Goal: Task Accomplishment & Management: Use online tool/utility

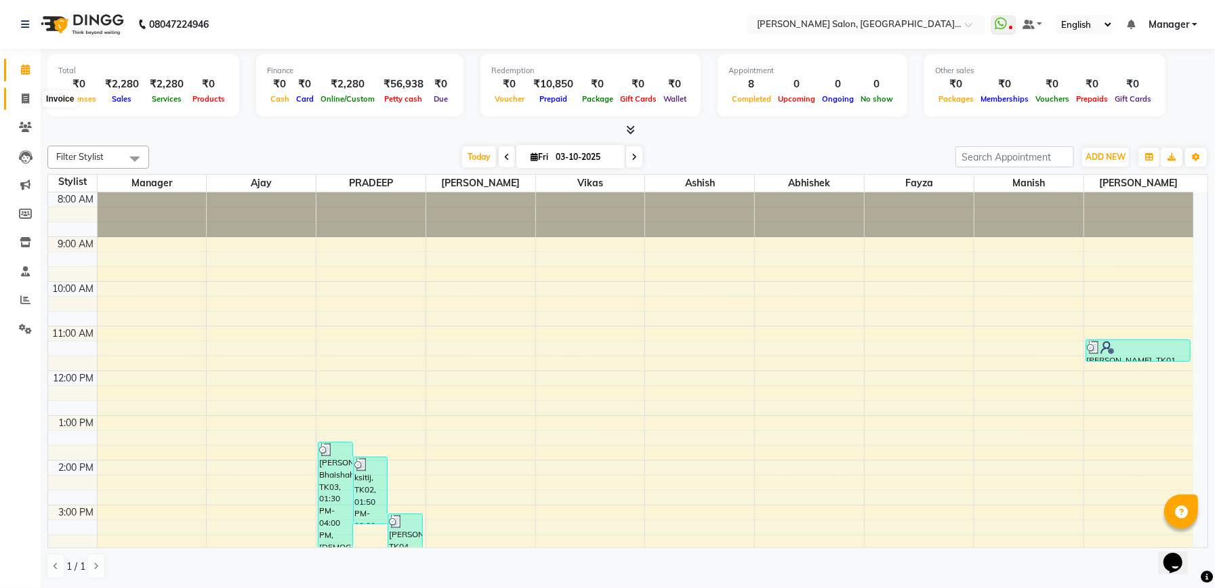
click at [22, 95] on icon at bounding box center [25, 99] width 7 height 10
select select "service"
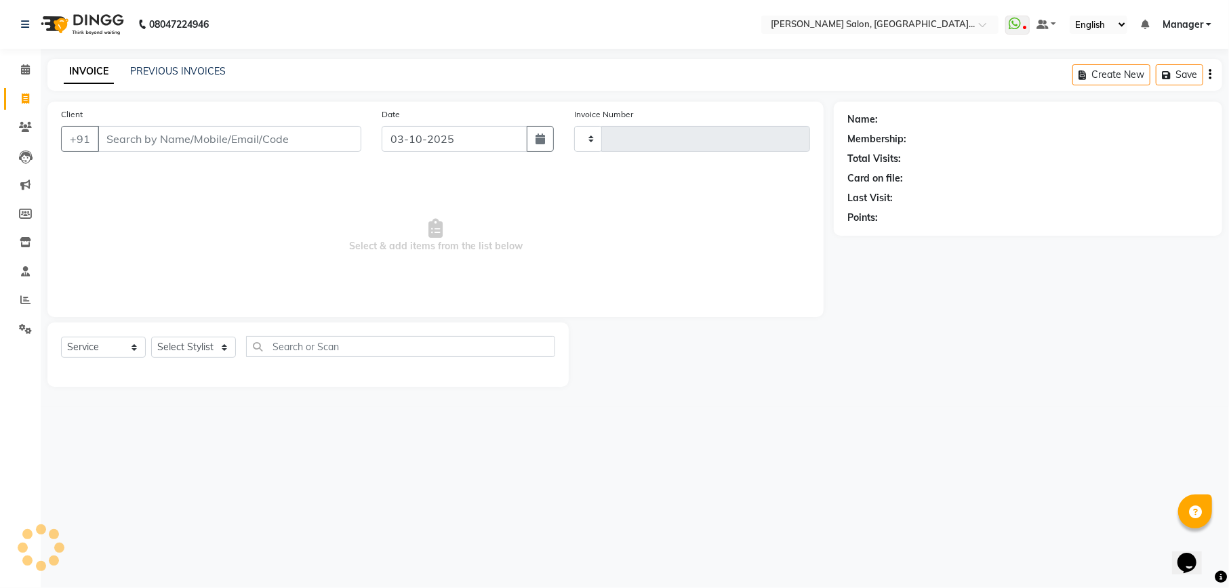
click at [176, 142] on input "Client" at bounding box center [230, 139] width 264 height 26
select select "6961"
type input "2352"
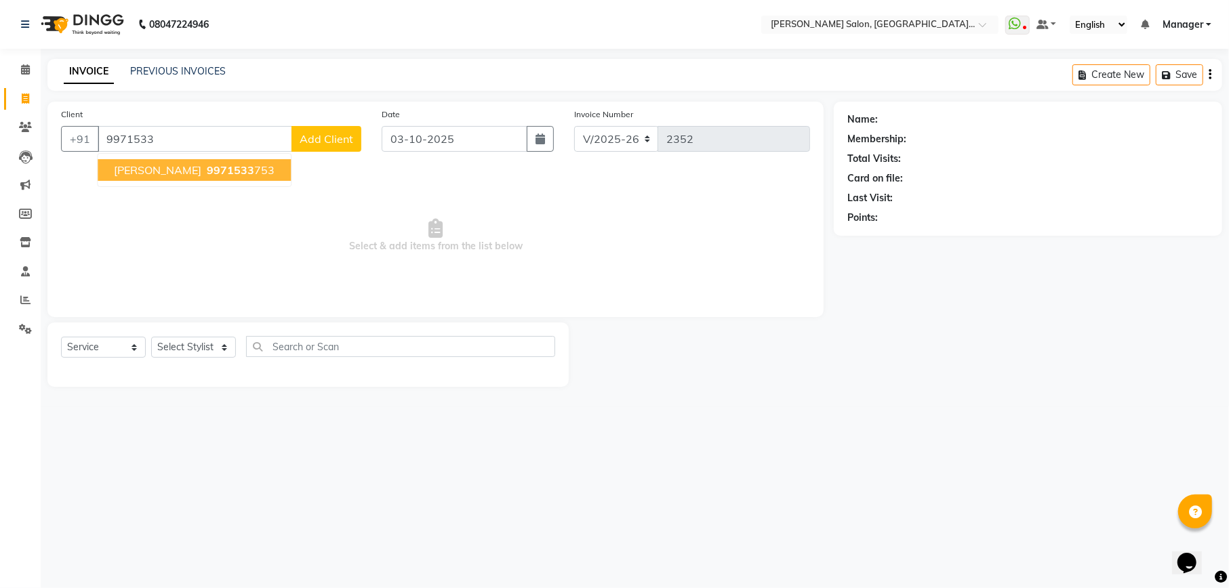
click at [177, 175] on span "[PERSON_NAME]" at bounding box center [157, 170] width 87 height 14
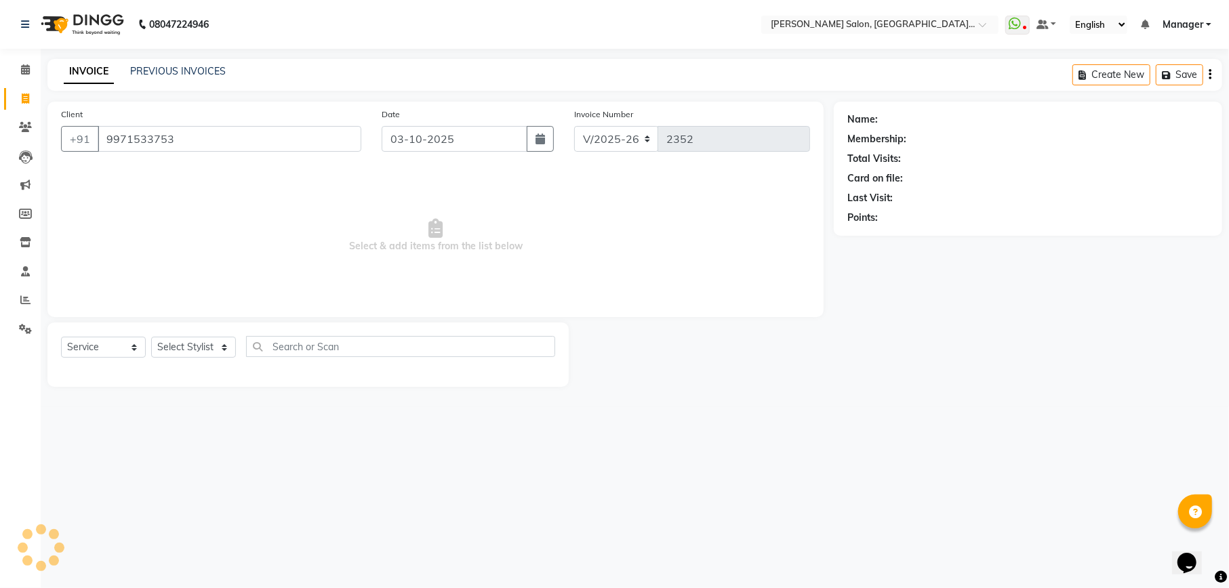
type input "9971533753"
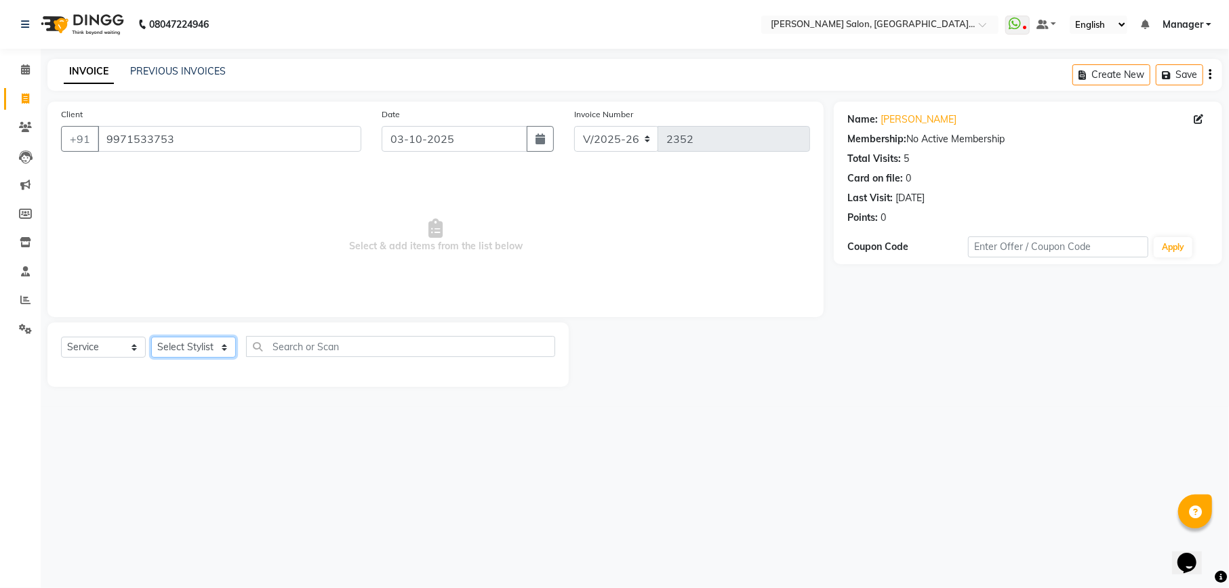
click at [176, 350] on select "Select Stylist Abhishek [PERSON_NAME] [PERSON_NAME] [PERSON_NAME] Manager [PERS…" at bounding box center [193, 347] width 85 height 21
click at [915, 119] on link "[PERSON_NAME]" at bounding box center [919, 120] width 76 height 14
click at [193, 345] on select "Select Stylist Abhishek [PERSON_NAME] [PERSON_NAME] [PERSON_NAME] Manager [PERS…" at bounding box center [193, 347] width 85 height 21
select select "57330"
click at [151, 337] on select "Select Stylist Abhishek [PERSON_NAME] [PERSON_NAME] [PERSON_NAME] Manager [PERS…" at bounding box center [193, 347] width 85 height 21
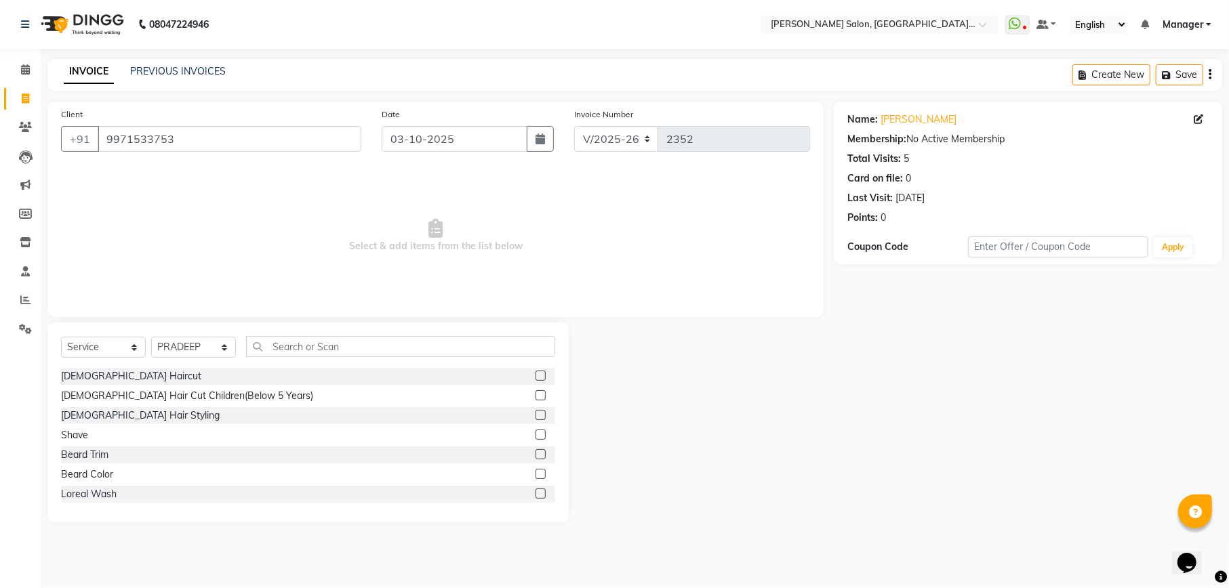
click at [536, 375] on label at bounding box center [541, 376] width 10 height 10
click at [536, 375] on input "checkbox" at bounding box center [540, 376] width 9 height 9
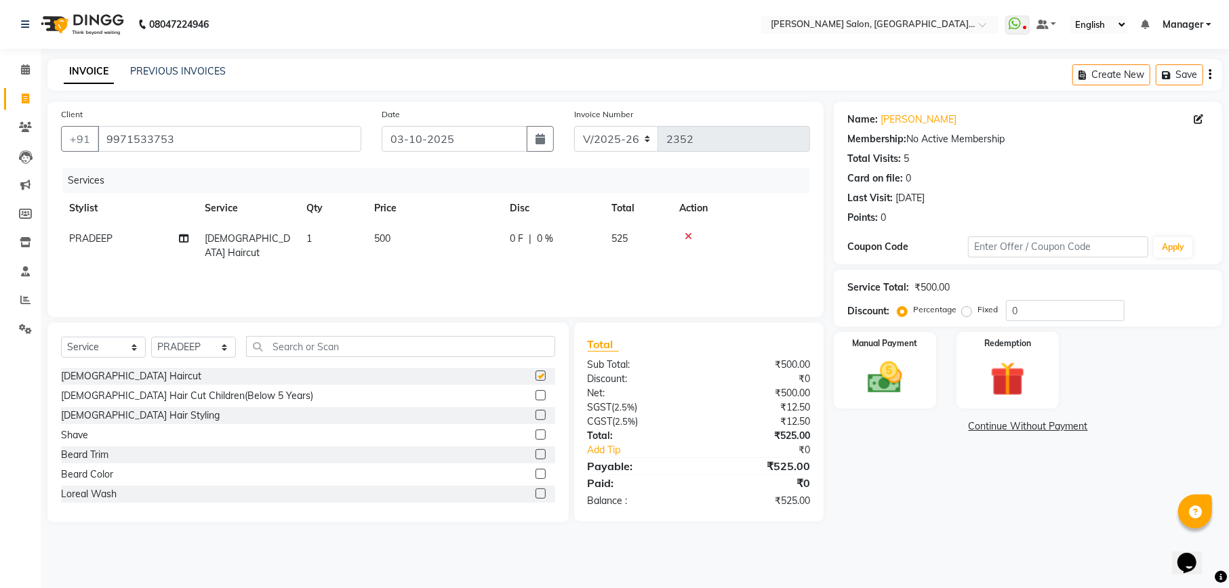
checkbox input "false"
click at [536, 456] on label at bounding box center [541, 454] width 10 height 10
click at [536, 456] on input "checkbox" at bounding box center [540, 455] width 9 height 9
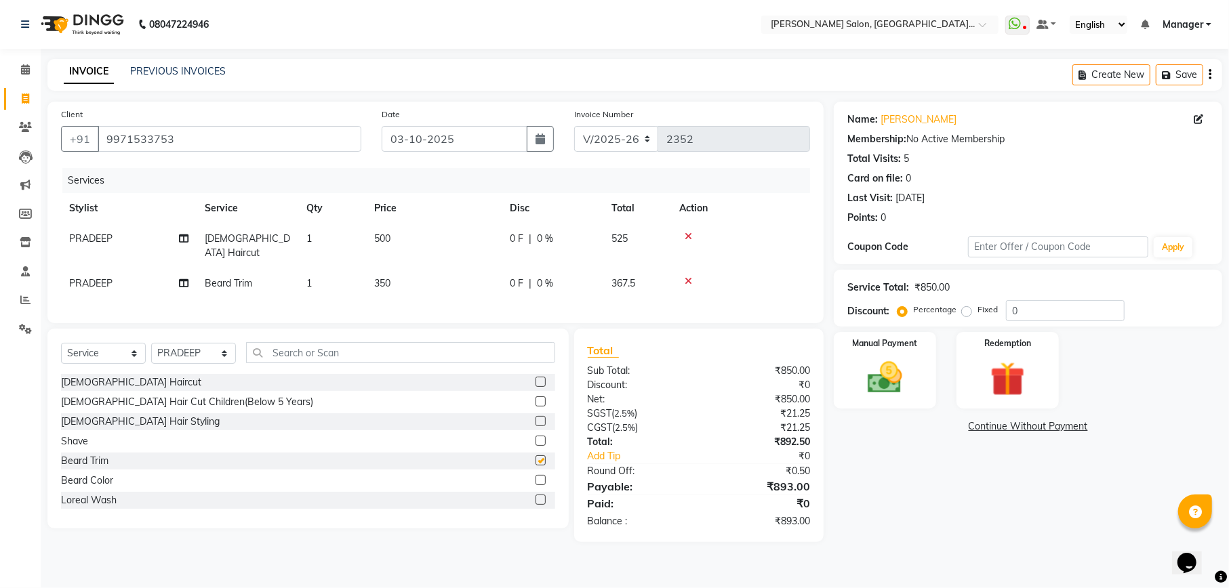
checkbox input "false"
click at [1048, 313] on input "0" at bounding box center [1065, 310] width 119 height 21
type input "4"
click at [687, 277] on icon at bounding box center [688, 281] width 7 height 9
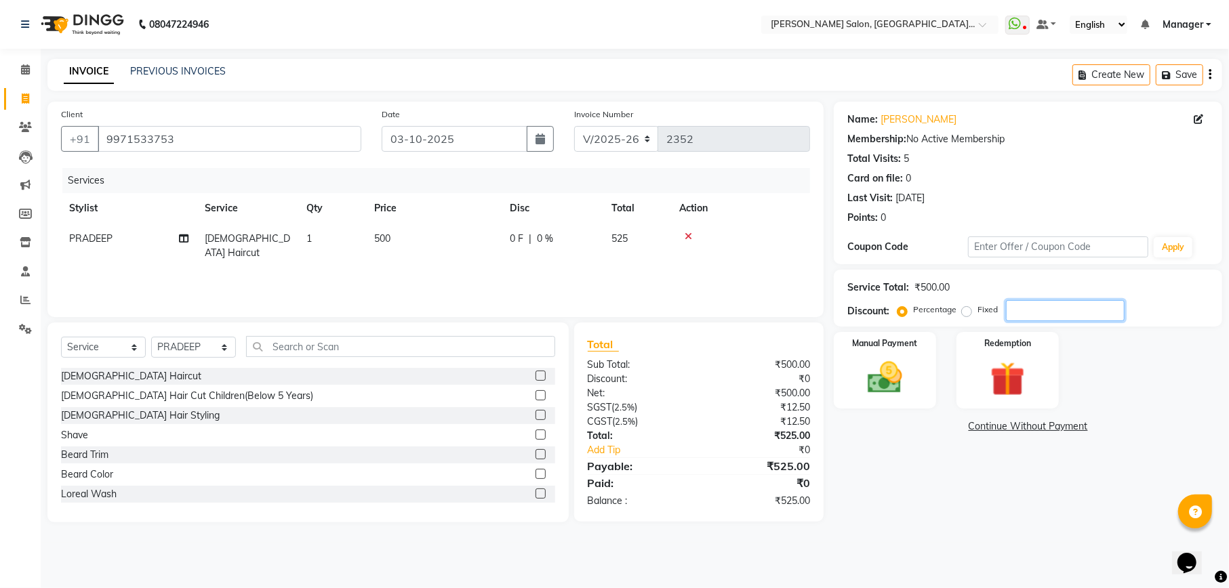
click at [1043, 304] on input "number" at bounding box center [1065, 310] width 119 height 21
type input "4.76"
click at [906, 378] on img at bounding box center [885, 377] width 58 height 41
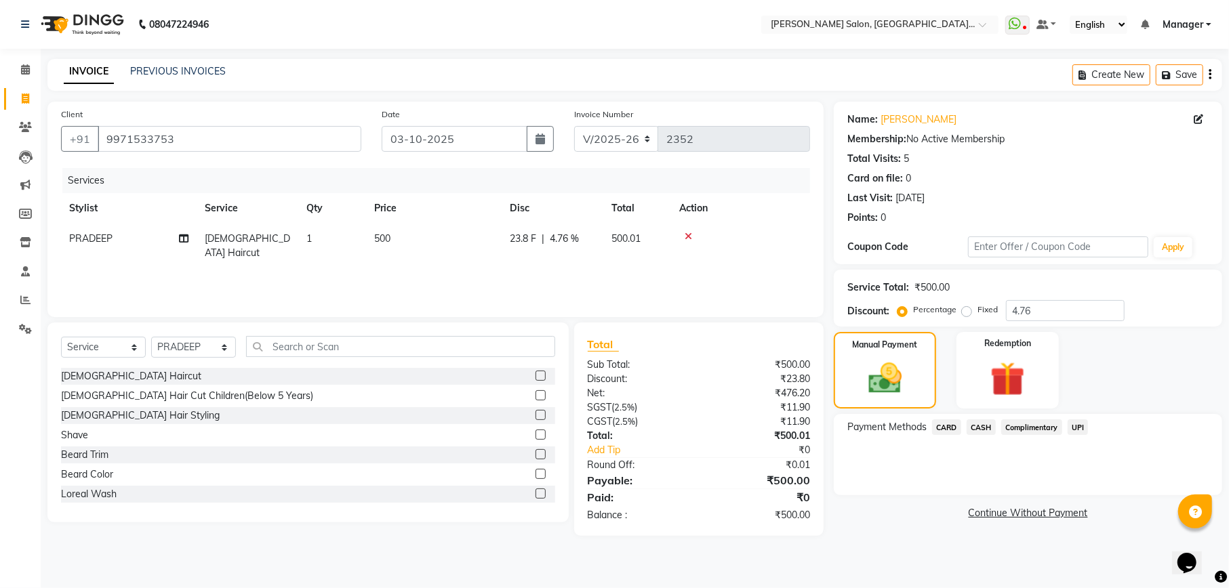
click at [1081, 426] on span "UPI" at bounding box center [1078, 428] width 21 height 16
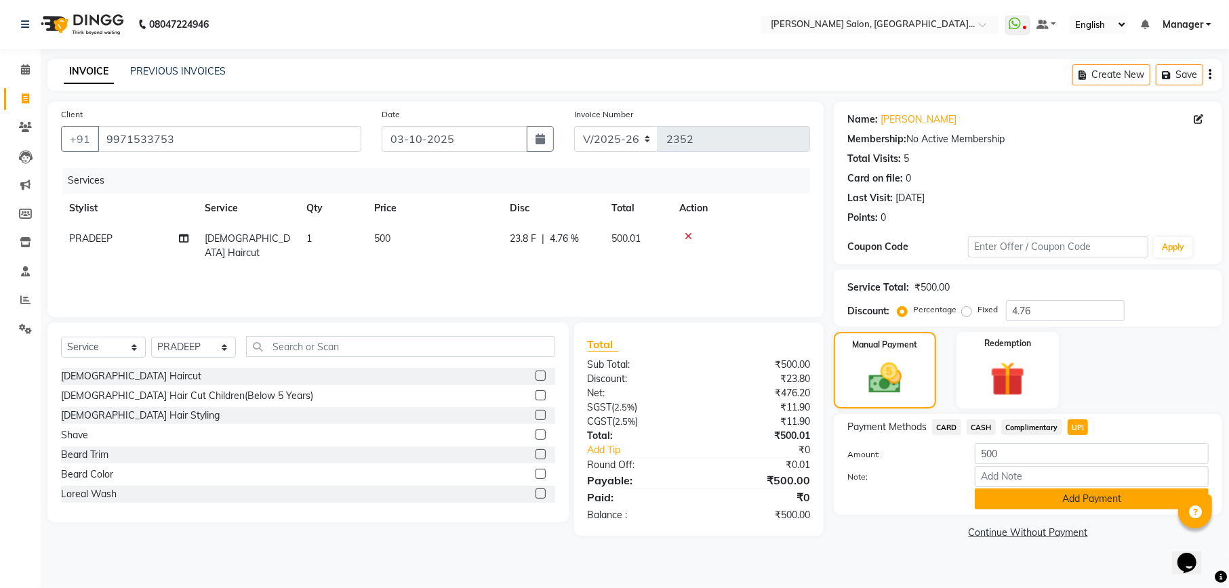
click at [1085, 497] on button "Add Payment" at bounding box center [1092, 499] width 234 height 21
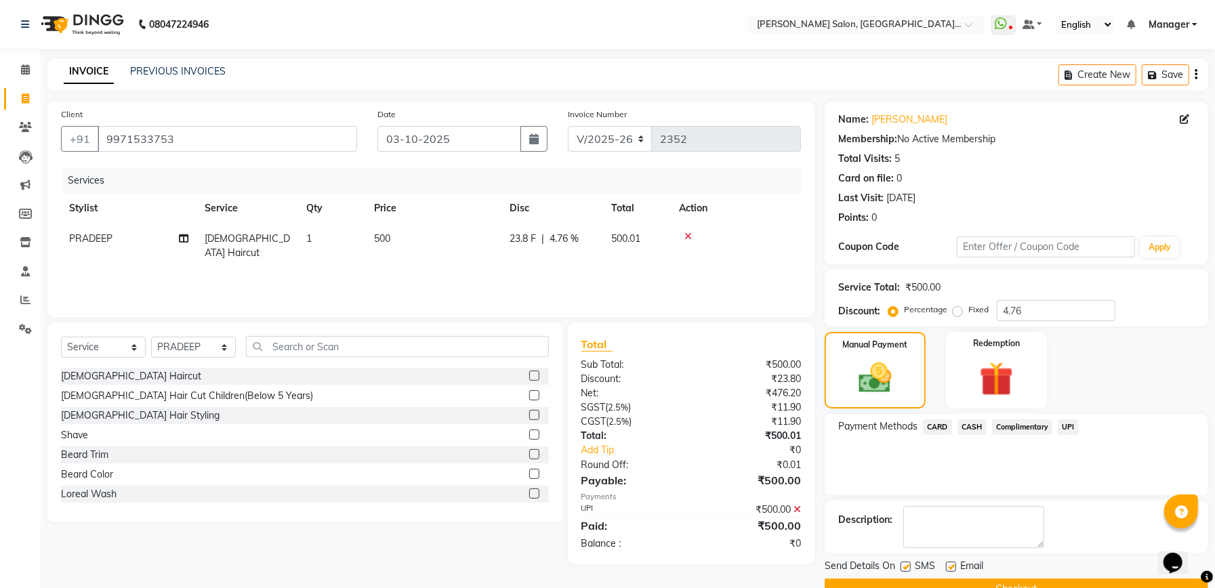
scroll to position [33, 0]
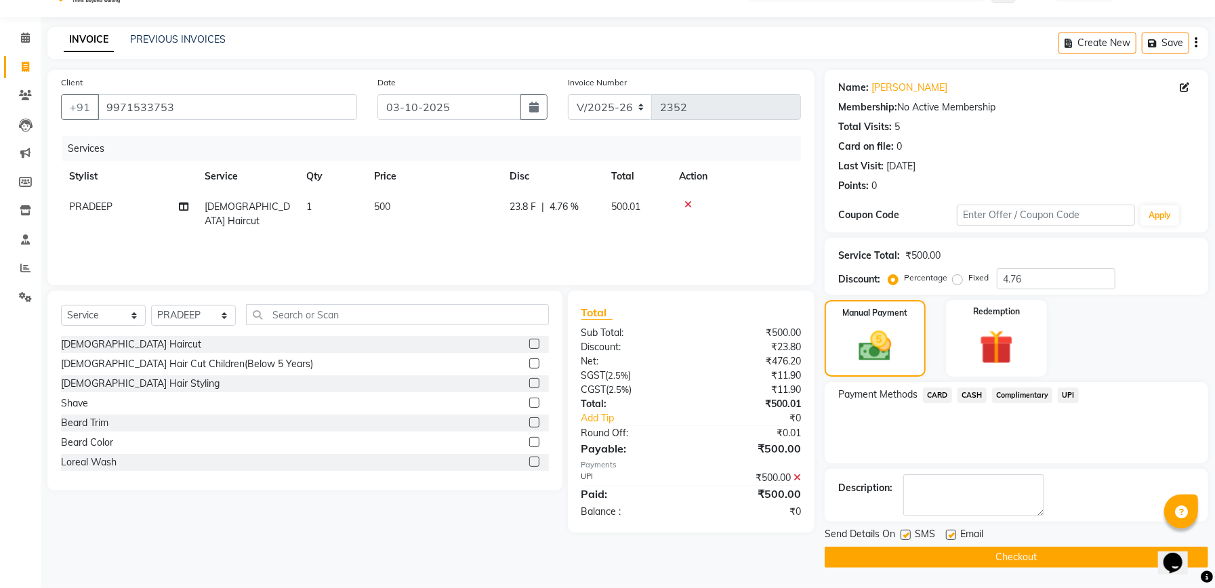
click at [1045, 553] on button "Checkout" at bounding box center [1017, 557] width 384 height 21
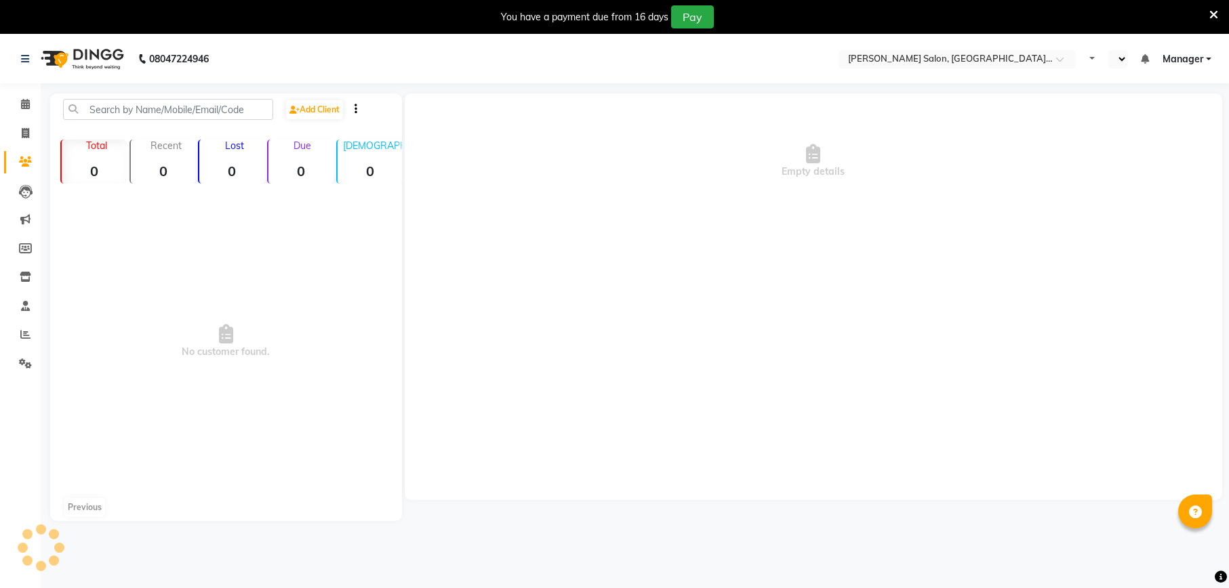
select select "en"
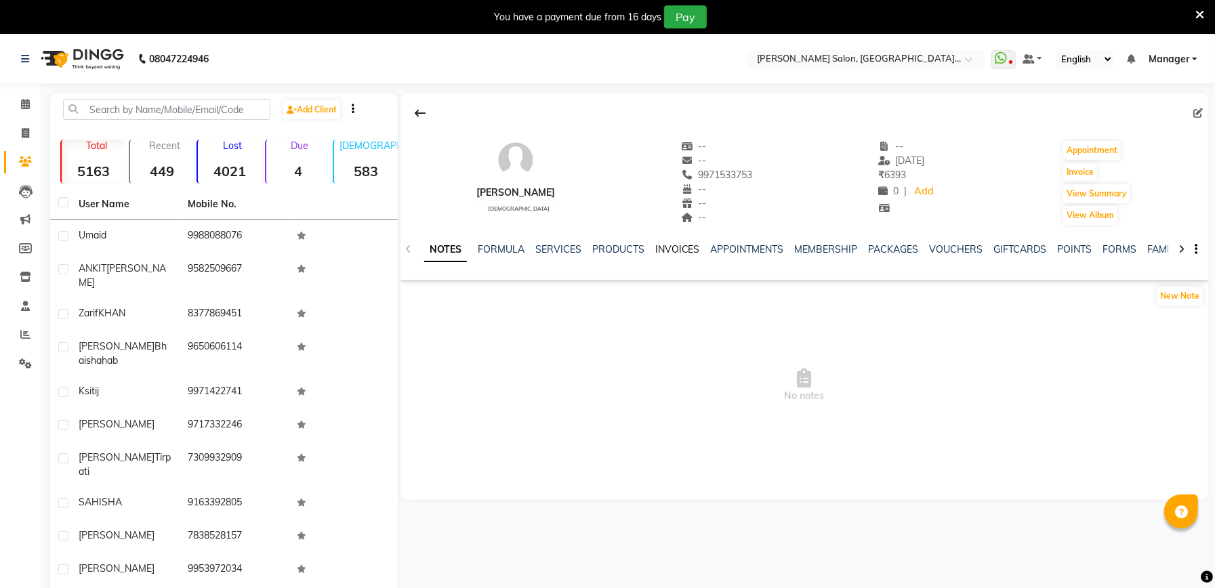
click at [689, 247] on link "INVOICES" at bounding box center [678, 249] width 45 height 12
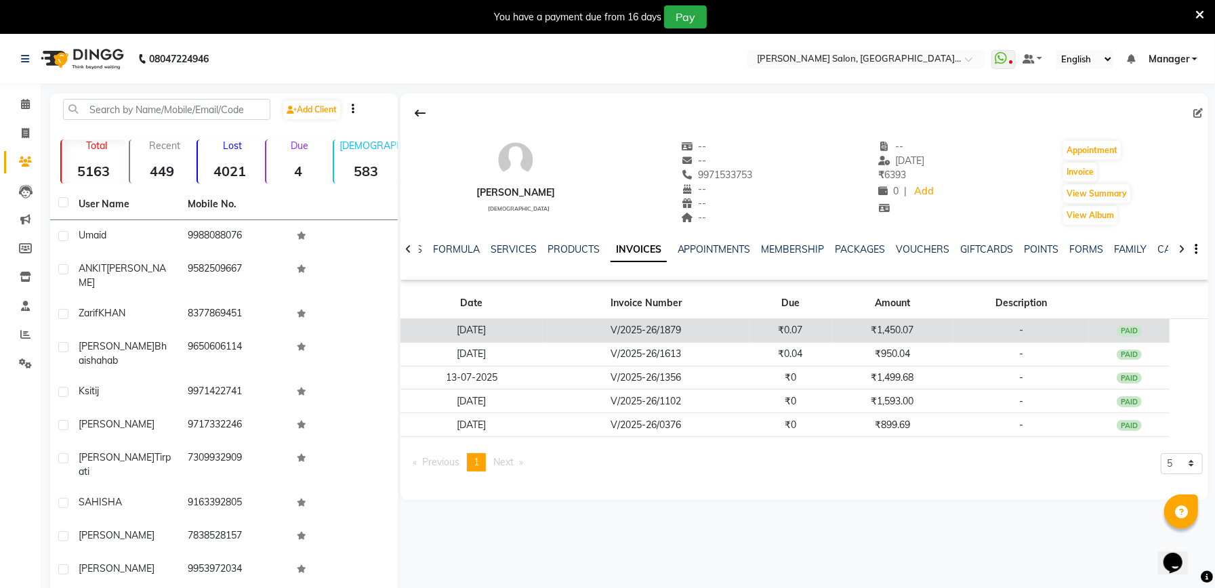
click at [870, 336] on td "₹1,450.07" at bounding box center [893, 331] width 122 height 24
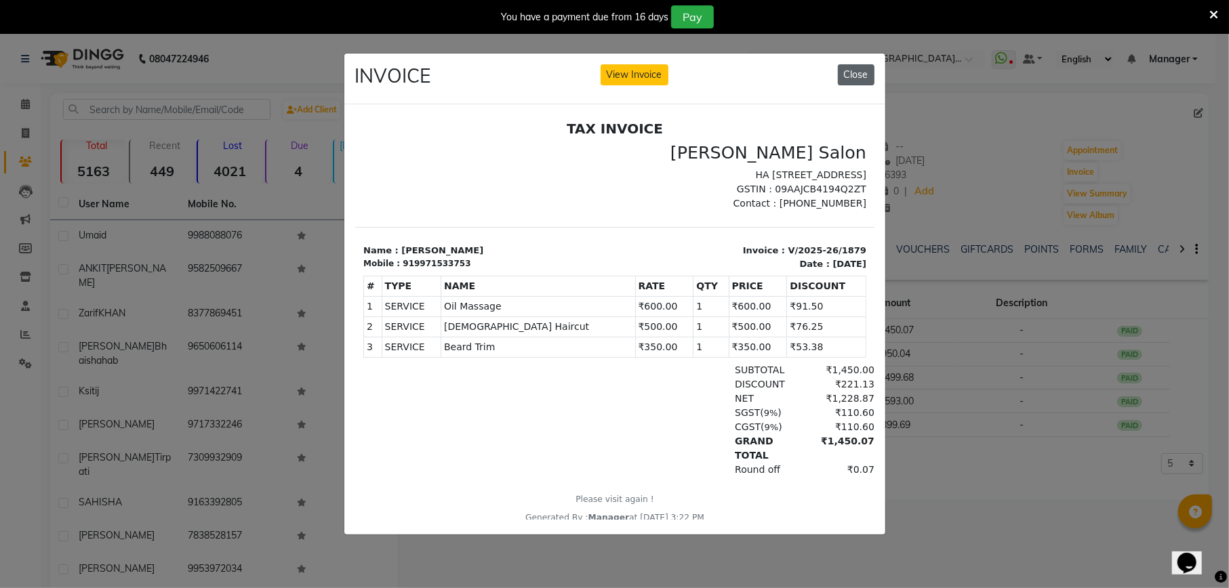
click at [858, 72] on button "Close" at bounding box center [856, 74] width 37 height 21
